Goal: Task Accomplishment & Management: Use online tool/utility

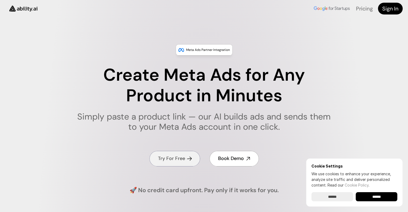
click at [182, 165] on link "Try For Free" at bounding box center [174, 158] width 51 height 15
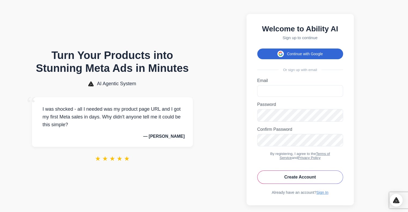
click at [309, 59] on button "Continue with Google" at bounding box center [300, 54] width 86 height 11
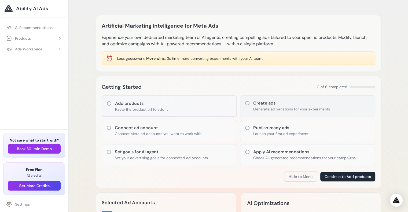
click at [280, 111] on p "Generate ad variations for your experiments" at bounding box center [291, 109] width 77 height 5
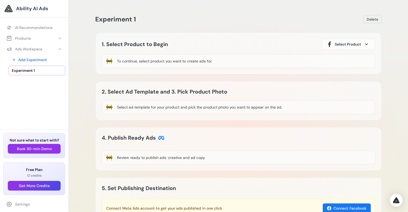
click at [192, 63] on div "To continue, select product you want to create ads for." at bounding box center [164, 61] width 95 height 5
drag, startPoint x: 215, startPoint y: 62, endPoint x: 106, endPoint y: 65, distance: 109.5
click at [106, 65] on div "🚧 To continue, select product you want to create ads for." at bounding box center [239, 61] width 274 height 14
click at [370, 47] on button "Select Product" at bounding box center [349, 44] width 54 height 11
click at [350, 42] on span "Select Product" at bounding box center [348, 44] width 26 height 5
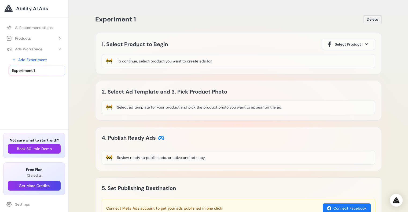
click at [350, 42] on span "Select Product" at bounding box center [348, 44] width 26 height 5
click at [207, 59] on div "To continue, select product you want to create ads for." at bounding box center [164, 61] width 95 height 5
click at [43, 71] on link "Experiment 1" at bounding box center [37, 71] width 57 height 10
click at [363, 209] on button "Connect Facebook" at bounding box center [347, 209] width 48 height 10
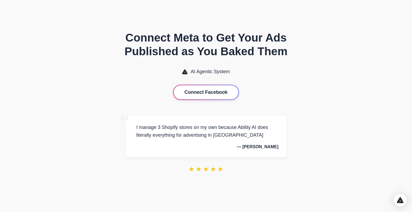
click at [204, 92] on button "Connect Facebook" at bounding box center [206, 92] width 65 height 14
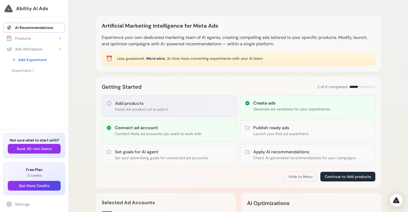
click at [169, 105] on div "Add products Paste the product url to add it" at bounding box center [169, 106] width 135 height 21
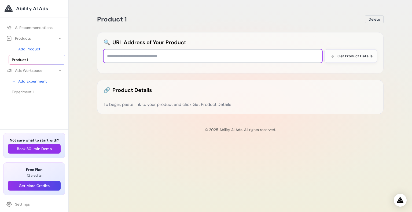
click at [224, 54] on input "text" at bounding box center [213, 55] width 219 height 13
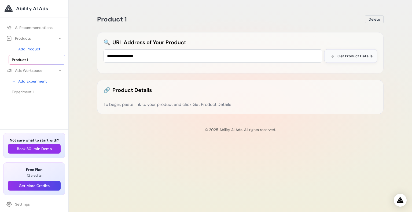
click at [376, 57] on button "Get Product Details" at bounding box center [350, 55] width 53 height 13
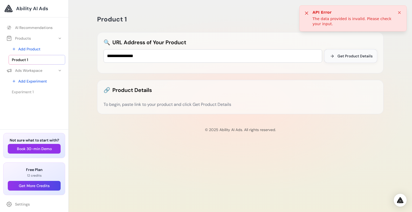
click at [349, 59] on span "Get Product Details" at bounding box center [355, 55] width 35 height 5
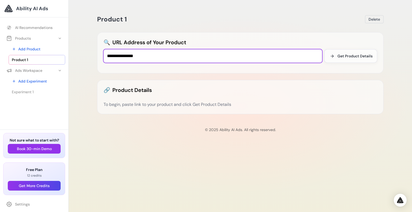
drag, startPoint x: 185, startPoint y: 58, endPoint x: 0, endPoint y: 32, distance: 186.4
click at [0, 32] on body "Ability AI Ads AI Recommendations Products Add Product" at bounding box center [206, 106] width 412 height 212
paste input "****"
type input "**********"
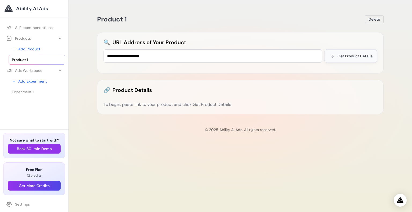
click at [364, 56] on span "Get Product Details" at bounding box center [355, 55] width 35 height 5
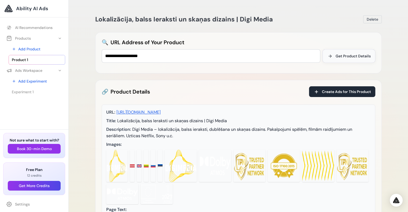
click at [347, 55] on span "Get Product Details" at bounding box center [353, 55] width 35 height 5
click at [370, 20] on span "Delete" at bounding box center [373, 19] width 12 height 5
